Goal: Understand site structure

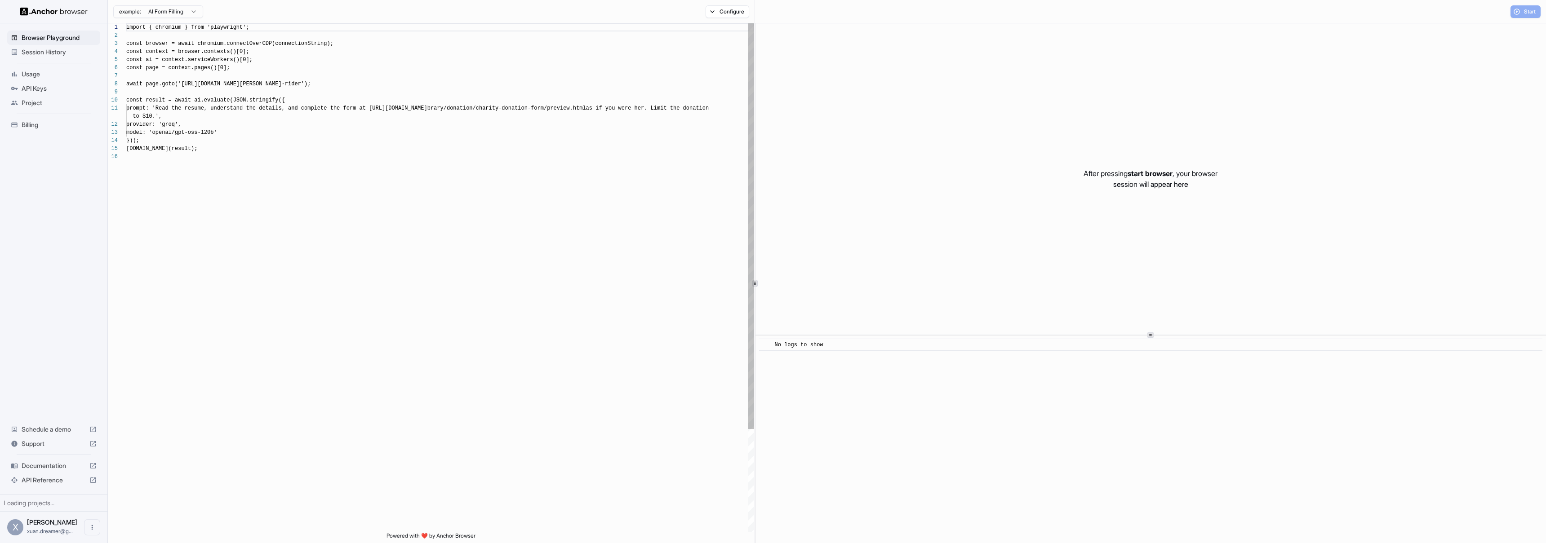
scroll to position [81, 0]
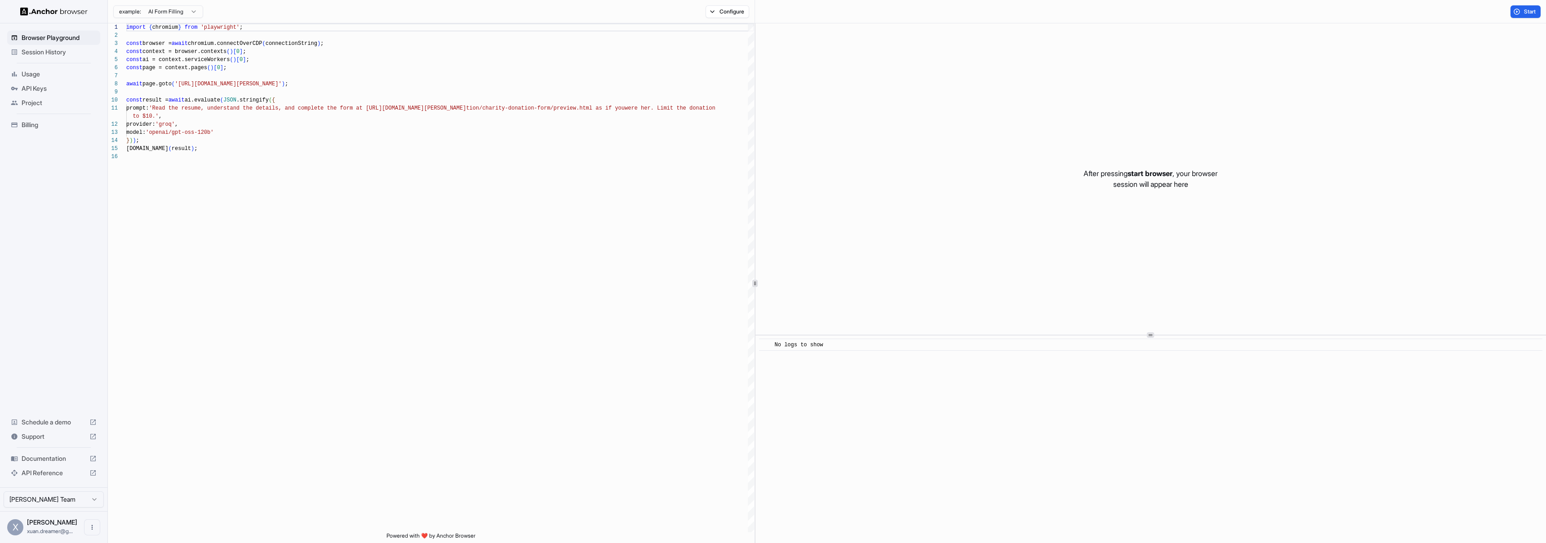
click at [65, 48] on span "Session History" at bounding box center [59, 52] width 75 height 9
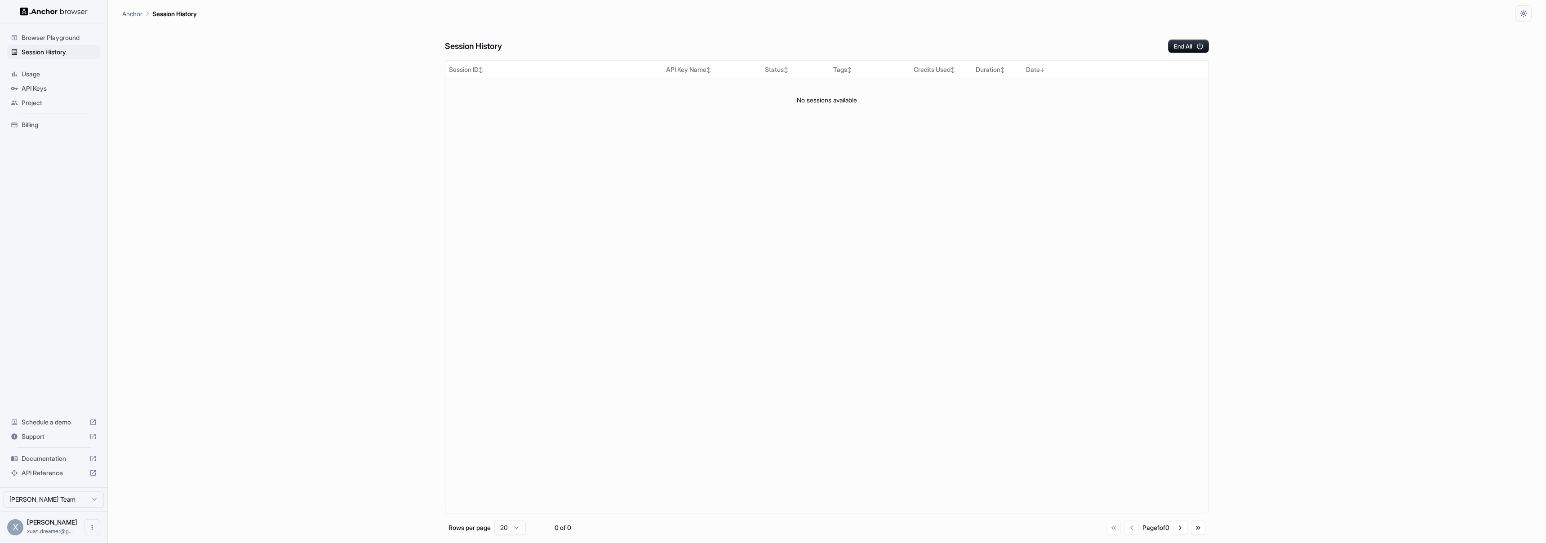
click at [36, 76] on span "Usage" at bounding box center [59, 74] width 75 height 9
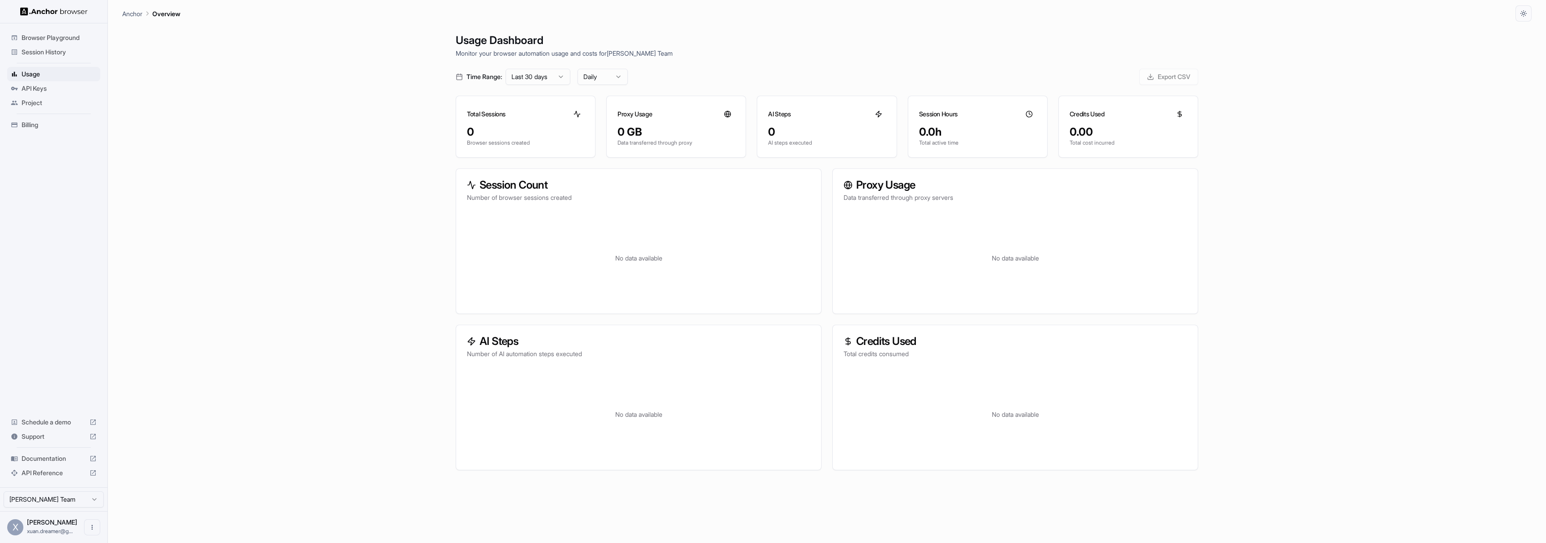
click at [56, 32] on div "Browser Playground" at bounding box center [53, 38] width 93 height 14
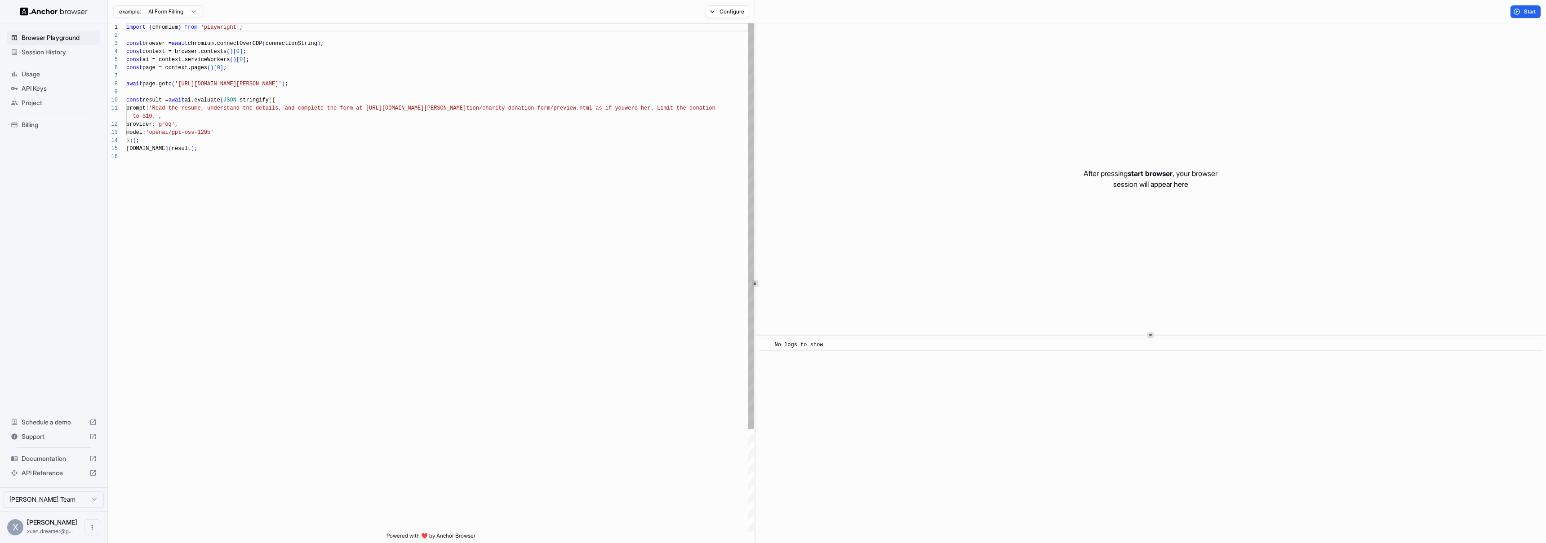
scroll to position [81, 0]
click at [1151, 174] on span "start browser" at bounding box center [1149, 173] width 45 height 9
click at [270, 49] on div "const context = browser.contexts ( ) [ 0 ] ;" at bounding box center [440, 52] width 628 height 8
